Goal: Go to known website: Go to known website

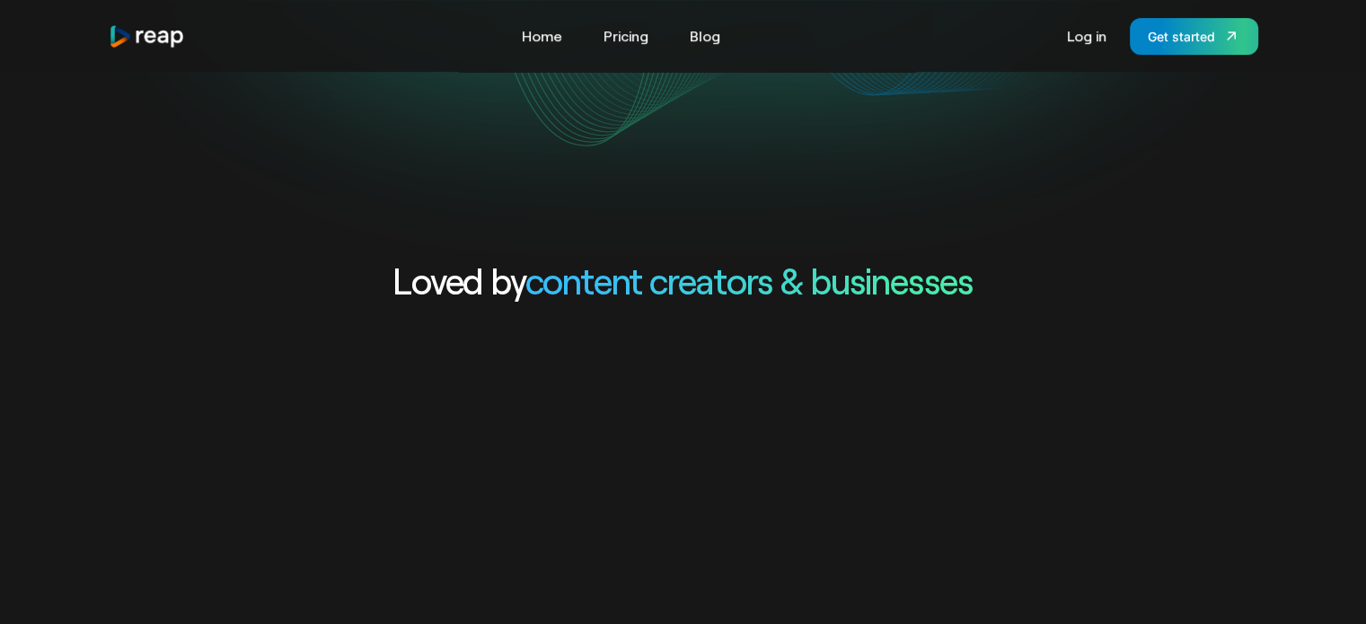
scroll to position [957, 0]
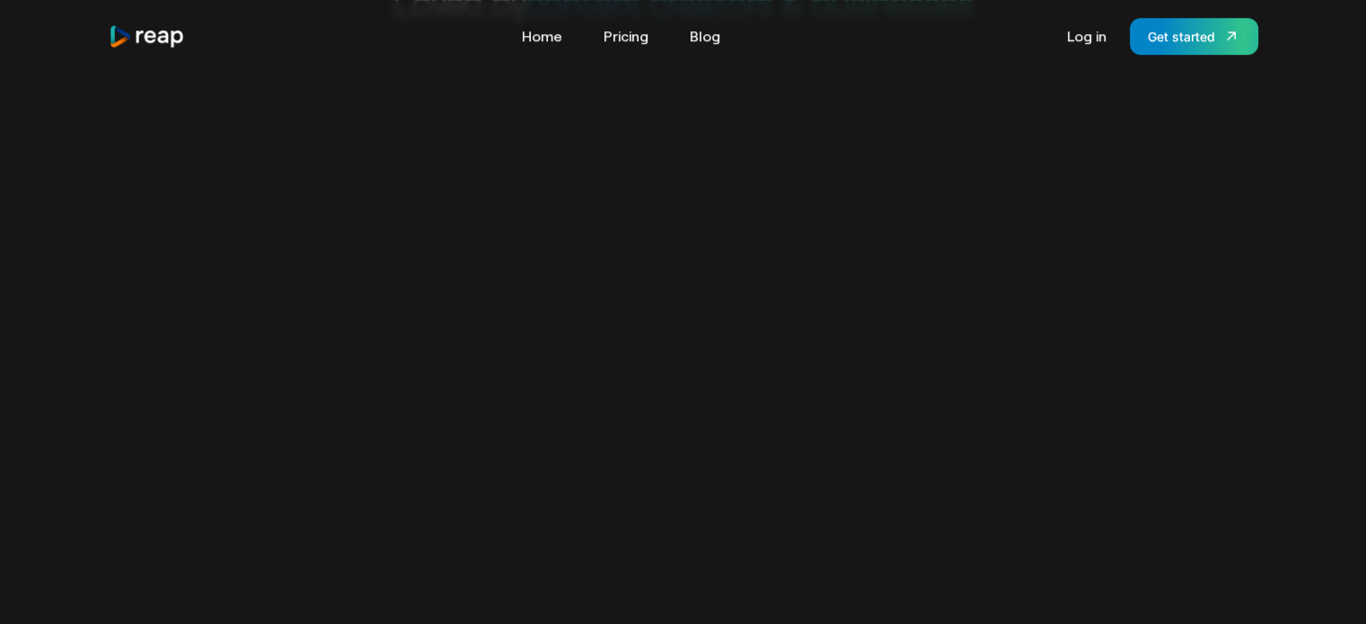
drag, startPoint x: 655, startPoint y: 243, endPoint x: 635, endPoint y: 239, distance: 21.1
click at [635, 239] on video "Your browser does not support the video tag." at bounding box center [683, 420] width 1366 height 683
click at [524, 83] on section "Loved by content creators & businesses Your browser does not support the video …" at bounding box center [683, 372] width 1366 height 788
click at [438, 110] on section "Loved by content creators & businesses Your browser does not support the video …" at bounding box center [683, 372] width 1366 height 788
click at [448, 124] on video "Your browser does not support the video tag." at bounding box center [683, 420] width 1366 height 683
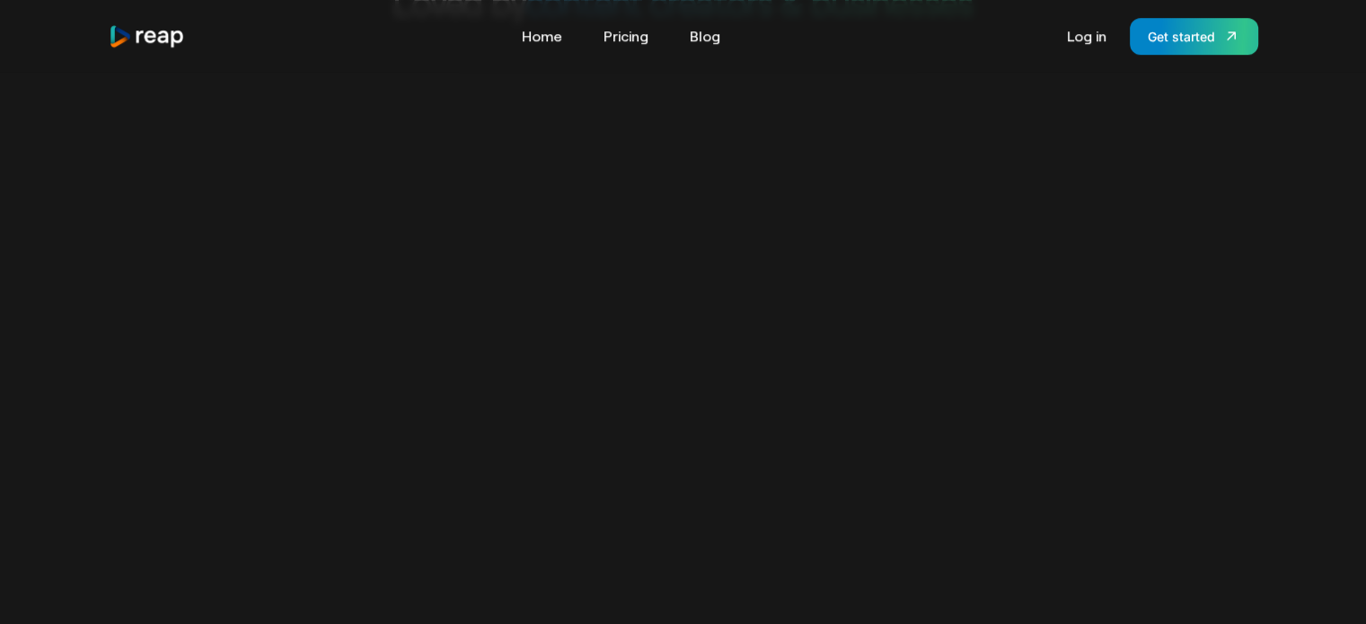
click at [448, 124] on video "Your browser does not support the video tag." at bounding box center [683, 420] width 1366 height 683
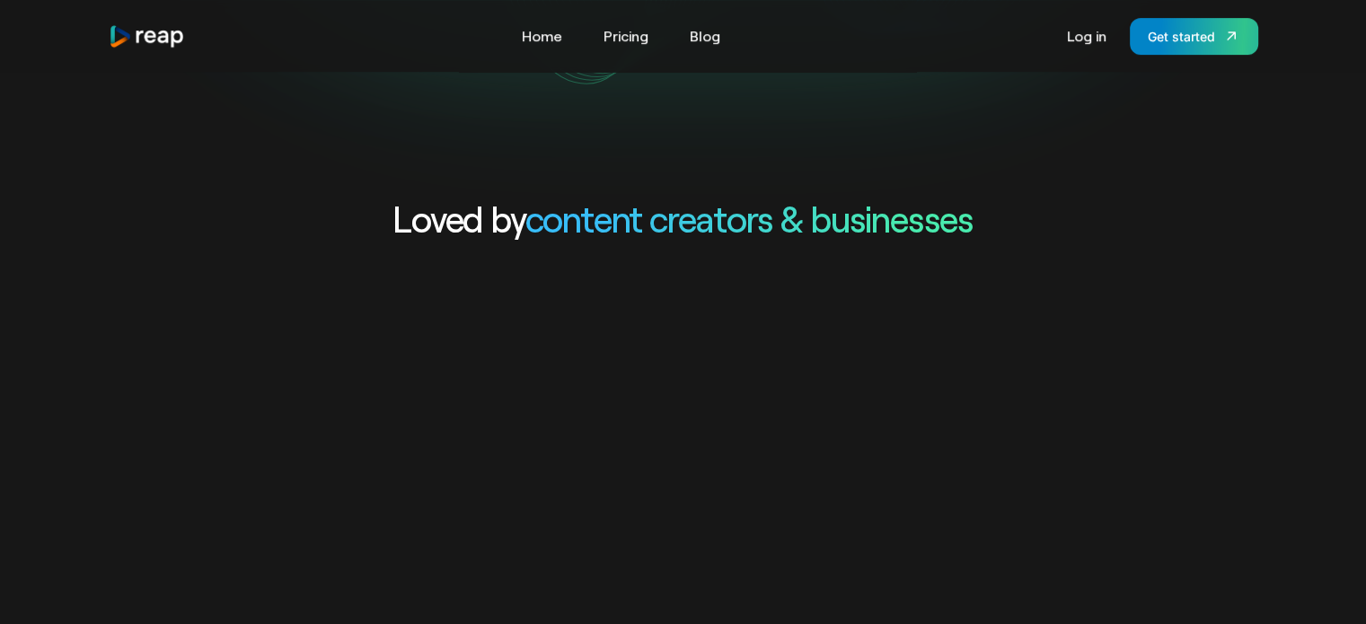
scroll to position [686, 0]
